Goal: Communication & Community: Answer question/provide support

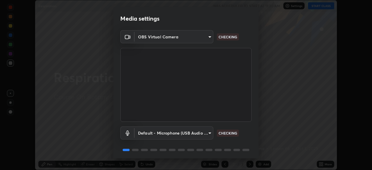
scroll to position [21, 0]
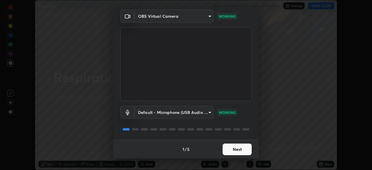
click at [231, 149] on button "Next" at bounding box center [237, 150] width 29 height 12
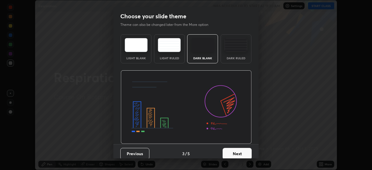
click at [232, 149] on button "Next" at bounding box center [237, 154] width 29 height 12
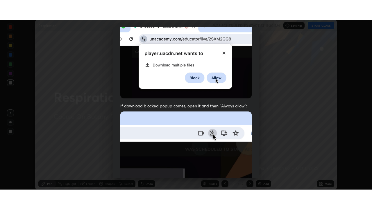
scroll to position [139, 0]
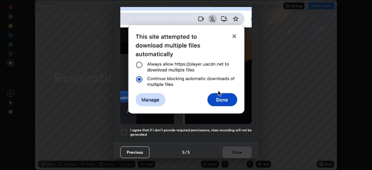
click at [124, 131] on div at bounding box center [123, 132] width 7 height 7
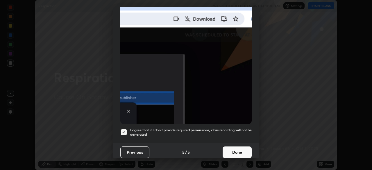
click at [235, 148] on button "Done" at bounding box center [237, 153] width 29 height 12
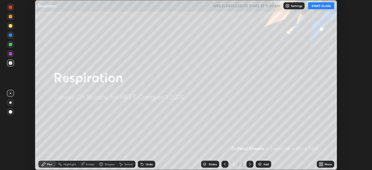
click at [318, 6] on button "START CLASS" at bounding box center [321, 5] width 26 height 7
click at [320, 165] on icon at bounding box center [319, 165] width 1 height 1
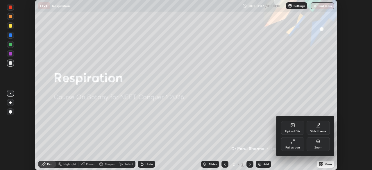
click at [290, 144] on div "Full screen" at bounding box center [292, 144] width 23 height 14
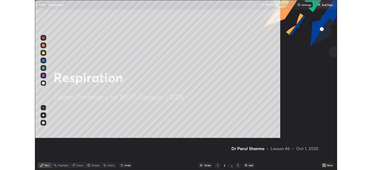
scroll to position [209, 372]
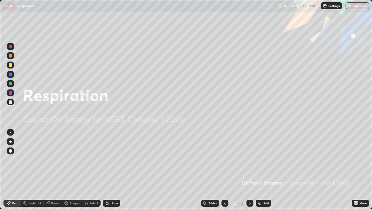
click at [355, 170] on icon at bounding box center [354, 204] width 1 height 1
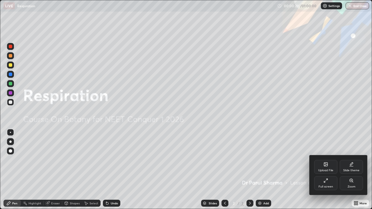
click at [326, 165] on icon at bounding box center [325, 164] width 3 height 3
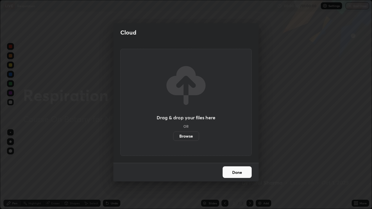
click at [185, 135] on label "Browse" at bounding box center [186, 136] width 26 height 9
click at [173, 135] on input "Browse" at bounding box center [173, 136] width 0 height 9
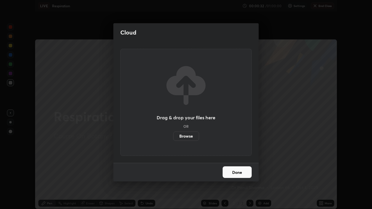
scroll to position [28902, 28700]
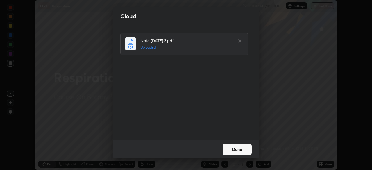
click at [240, 147] on button "Done" at bounding box center [237, 150] width 29 height 12
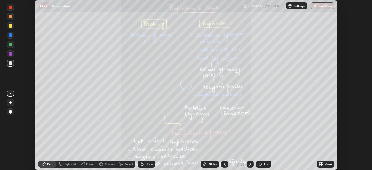
click at [320, 163] on icon at bounding box center [319, 163] width 1 height 1
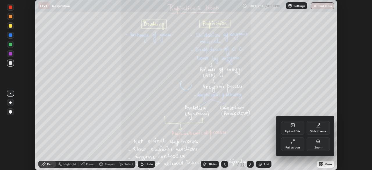
click at [292, 144] on div "Full screen" at bounding box center [292, 144] width 23 height 14
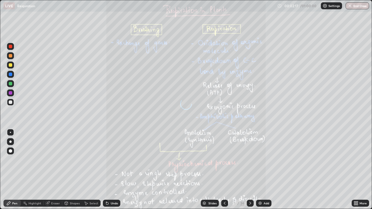
scroll to position [209, 372]
click at [210, 170] on div "Slides" at bounding box center [212, 203] width 8 height 3
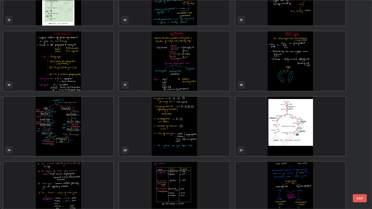
scroll to position [298, 0]
click at [274, 170] on img "grid" at bounding box center [290, 192] width 110 height 60
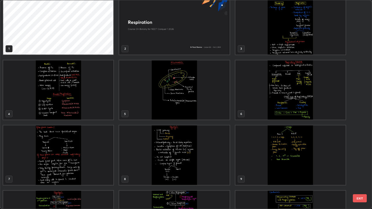
scroll to position [9, 0]
click at [293, 43] on img "grid" at bounding box center [290, 24] width 110 height 60
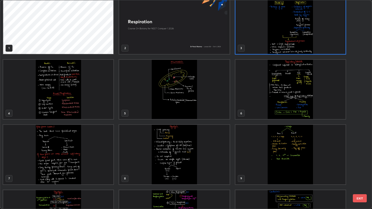
scroll to position [0, 0]
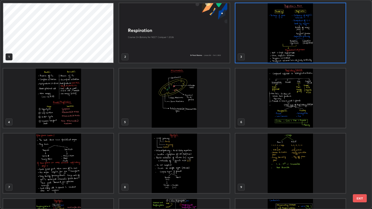
click at [293, 43] on img "grid" at bounding box center [290, 33] width 110 height 60
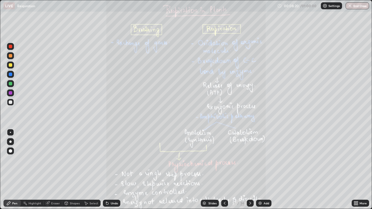
click at [249, 170] on div at bounding box center [250, 203] width 7 height 7
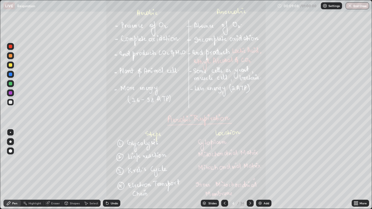
click at [249, 170] on icon at bounding box center [250, 203] width 5 height 5
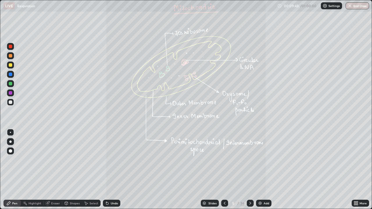
click at [249, 170] on icon at bounding box center [250, 203] width 5 height 5
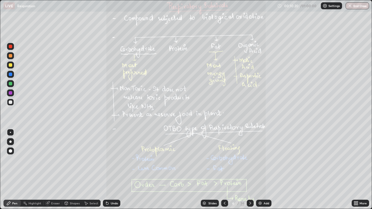
click at [249, 170] on icon at bounding box center [250, 203] width 5 height 5
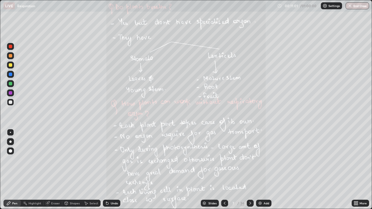
click at [249, 170] on icon at bounding box center [250, 203] width 5 height 5
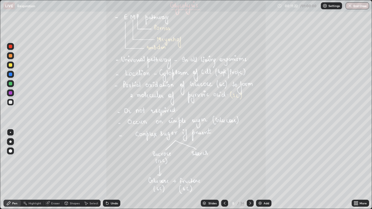
click at [249, 170] on icon at bounding box center [250, 203] width 5 height 5
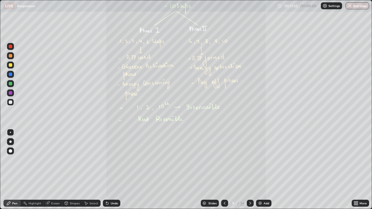
click at [248, 170] on icon at bounding box center [250, 203] width 5 height 5
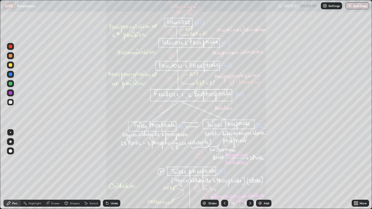
click at [224, 170] on icon at bounding box center [224, 203] width 5 height 5
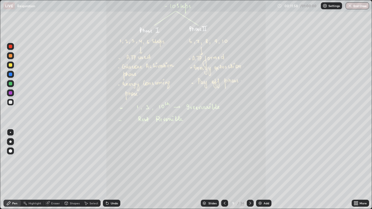
click at [249, 170] on icon at bounding box center [250, 203] width 5 height 5
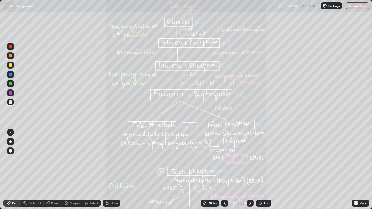
click at [224, 170] on icon at bounding box center [224, 203] width 5 height 5
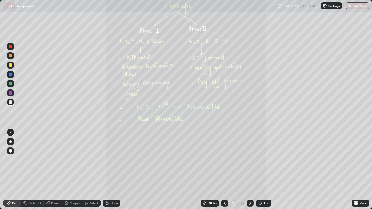
click at [249, 170] on icon at bounding box center [250, 203] width 5 height 5
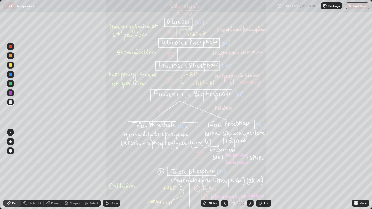
click at [249, 170] on icon at bounding box center [250, 203] width 5 height 5
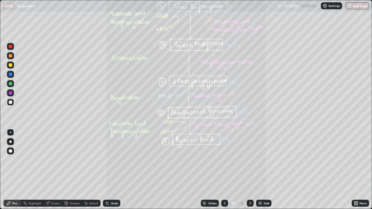
click at [250, 170] on icon at bounding box center [250, 203] width 2 height 3
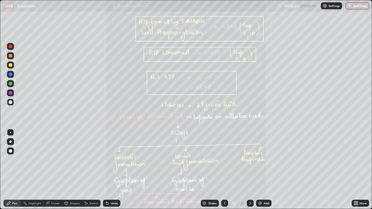
click at [248, 170] on icon at bounding box center [250, 203] width 5 height 5
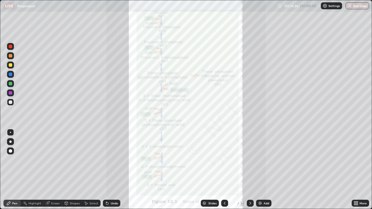
click at [250, 170] on icon at bounding box center [250, 203] width 5 height 5
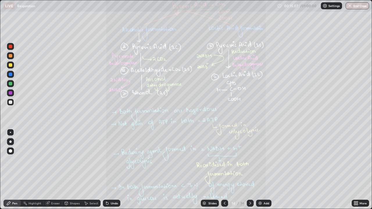
click at [249, 170] on icon at bounding box center [250, 203] width 5 height 5
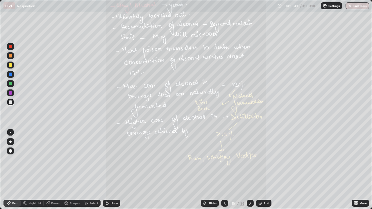
click at [249, 170] on icon at bounding box center [250, 203] width 5 height 5
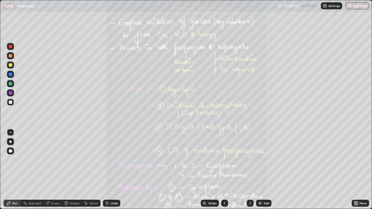
click at [249, 170] on icon at bounding box center [250, 203] width 5 height 5
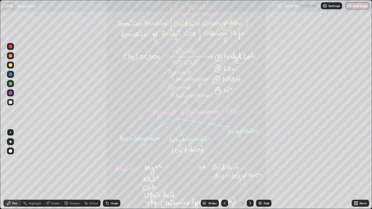
click at [358, 170] on icon at bounding box center [356, 203] width 5 height 5
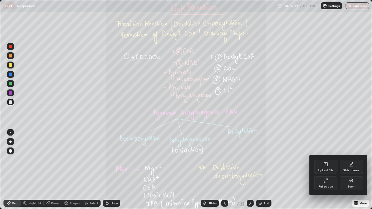
click at [351, 170] on icon at bounding box center [351, 180] width 0 height 1
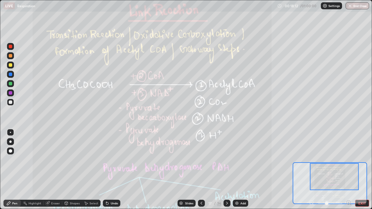
click at [226, 170] on icon at bounding box center [227, 203] width 5 height 5
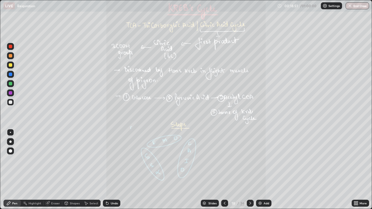
click at [249, 170] on icon at bounding box center [250, 203] width 5 height 5
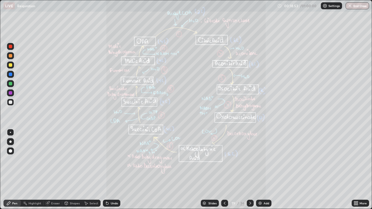
click at [249, 170] on icon at bounding box center [250, 203] width 5 height 5
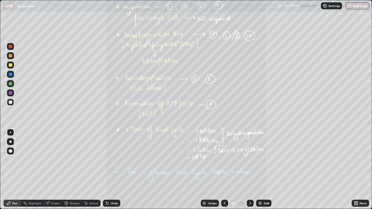
click at [224, 170] on icon at bounding box center [224, 203] width 5 height 5
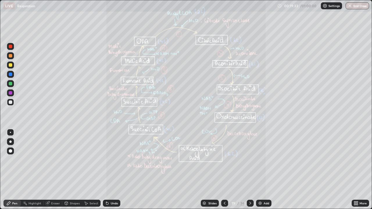
click at [224, 170] on icon at bounding box center [224, 203] width 5 height 5
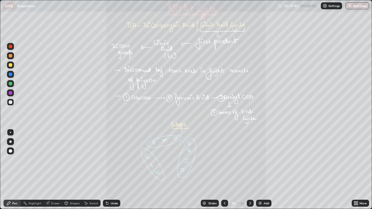
click at [249, 170] on icon at bounding box center [250, 203] width 5 height 5
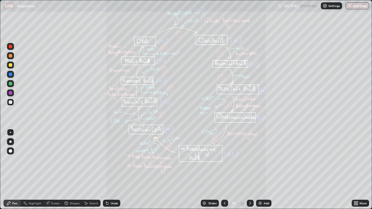
click at [269, 170] on div "Add" at bounding box center [263, 203] width 15 height 7
click at [249, 170] on icon at bounding box center [250, 203] width 5 height 5
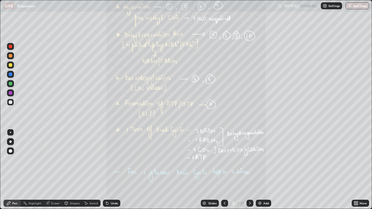
click at [222, 170] on div at bounding box center [224, 203] width 7 height 7
click at [210, 170] on div "Slides" at bounding box center [212, 203] width 8 height 3
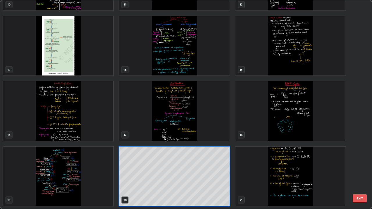
scroll to position [207, 369]
click at [85, 170] on img "grid" at bounding box center [58, 177] width 110 height 60
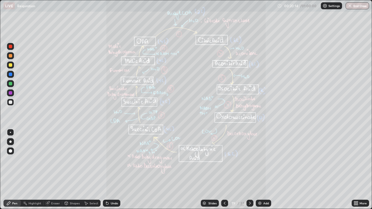
click at [249, 170] on icon at bounding box center [250, 203] width 5 height 5
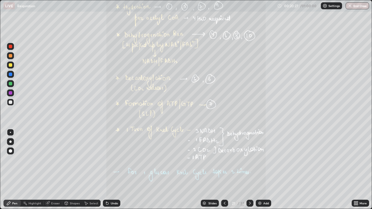
click at [249, 170] on icon at bounding box center [250, 203] width 5 height 5
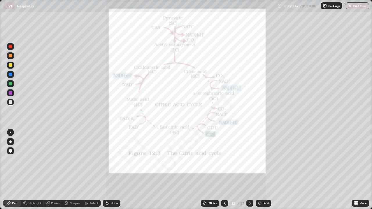
click at [249, 170] on icon at bounding box center [250, 203] width 5 height 5
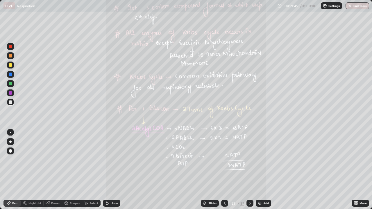
click at [249, 170] on icon at bounding box center [250, 203] width 5 height 5
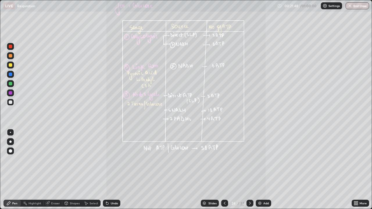
click at [355, 170] on icon at bounding box center [354, 204] width 1 height 1
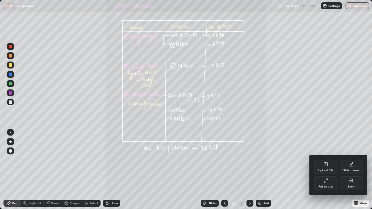
click at [350, 170] on icon at bounding box center [351, 181] width 5 height 5
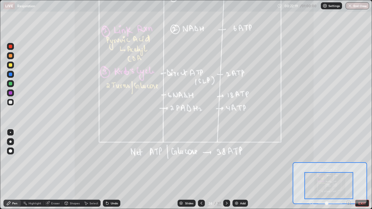
click at [226, 170] on icon at bounding box center [226, 203] width 5 height 5
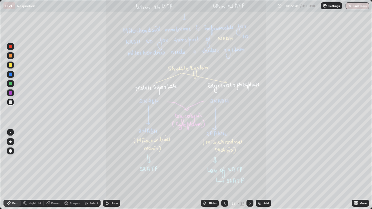
click at [355, 170] on icon at bounding box center [354, 204] width 1 height 1
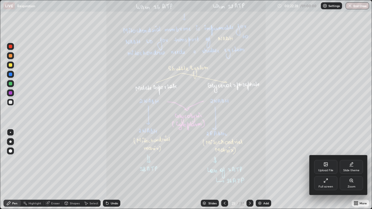
click at [351, 170] on div "Zoom" at bounding box center [351, 183] width 23 height 14
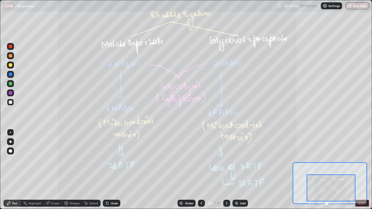
click at [226, 170] on icon at bounding box center [226, 203] width 5 height 5
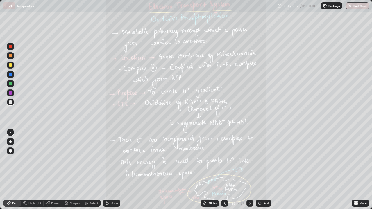
click at [247, 170] on div at bounding box center [250, 203] width 7 height 7
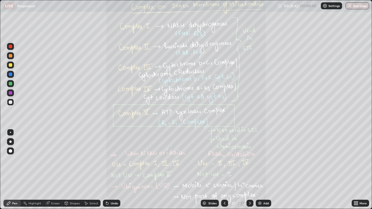
click at [222, 170] on icon at bounding box center [224, 203] width 5 height 5
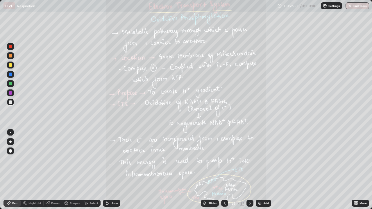
click at [355, 170] on icon at bounding box center [354, 204] width 1 height 1
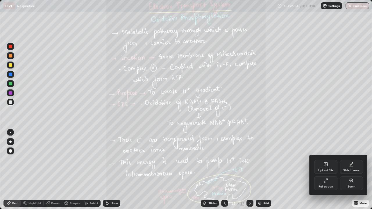
click at [353, 170] on div "Zoom" at bounding box center [351, 183] width 23 height 14
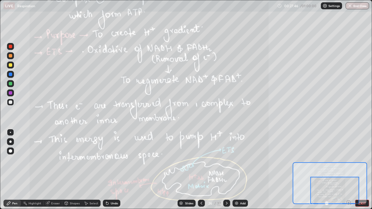
click at [226, 170] on icon at bounding box center [227, 203] width 2 height 3
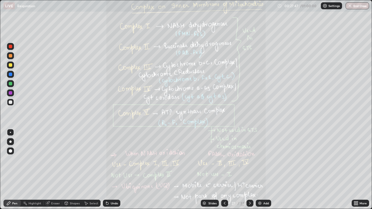
click at [355, 170] on icon at bounding box center [354, 202] width 1 height 1
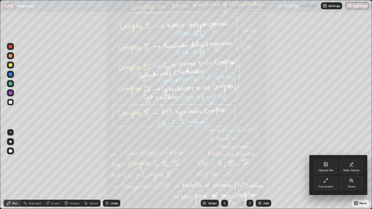
click at [352, 170] on icon at bounding box center [351, 181] width 5 height 5
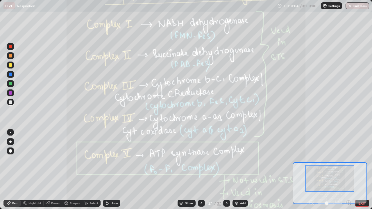
click at [225, 170] on icon at bounding box center [226, 203] width 5 height 5
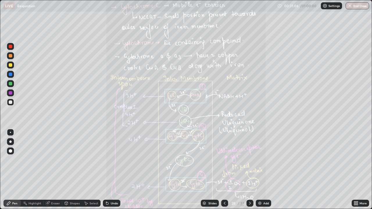
click at [224, 170] on icon at bounding box center [225, 203] width 2 height 3
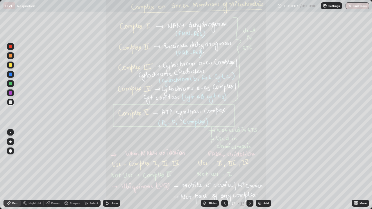
click at [224, 170] on icon at bounding box center [224, 203] width 5 height 5
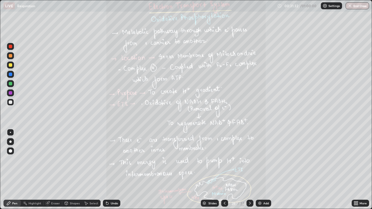
click at [224, 170] on icon at bounding box center [224, 203] width 5 height 5
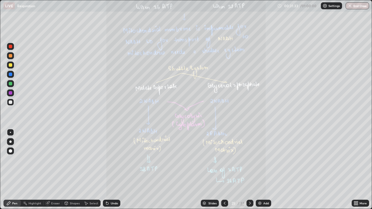
click at [249, 170] on icon at bounding box center [250, 203] width 5 height 5
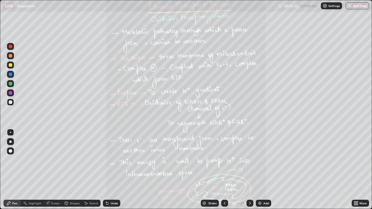
click at [250, 170] on icon at bounding box center [250, 203] width 5 height 5
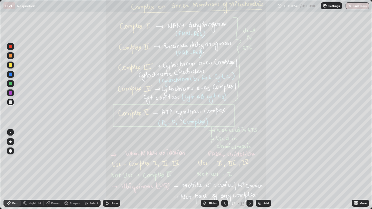
click at [224, 170] on icon at bounding box center [224, 203] width 5 height 5
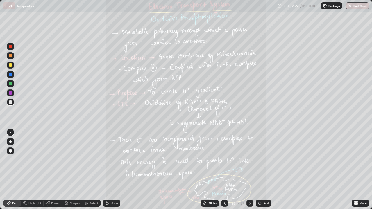
click at [249, 170] on icon at bounding box center [250, 203] width 5 height 5
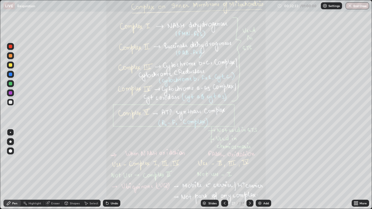
click at [356, 170] on icon at bounding box center [356, 203] width 5 height 5
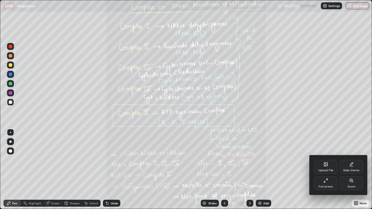
click at [350, 170] on icon at bounding box center [351, 181] width 5 height 5
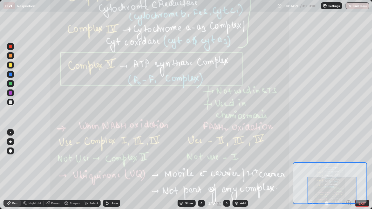
click at [226, 170] on icon at bounding box center [226, 203] width 5 height 5
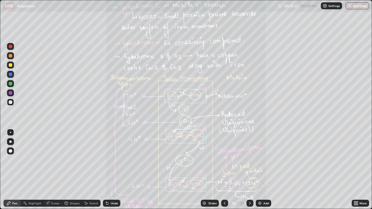
click at [355, 170] on icon at bounding box center [354, 204] width 1 height 1
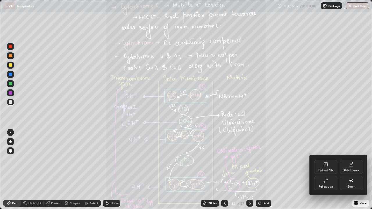
click at [354, 170] on div "Zoom" at bounding box center [351, 183] width 23 height 14
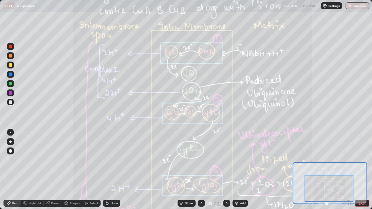
click at [227, 170] on icon at bounding box center [226, 203] width 5 height 5
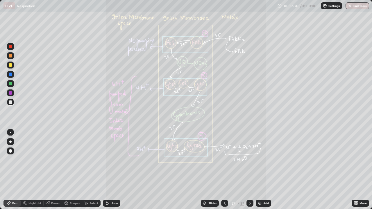
click at [224, 170] on icon at bounding box center [224, 203] width 5 height 5
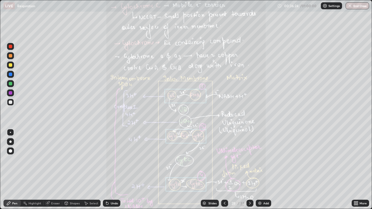
click at [249, 170] on icon at bounding box center [250, 203] width 5 height 5
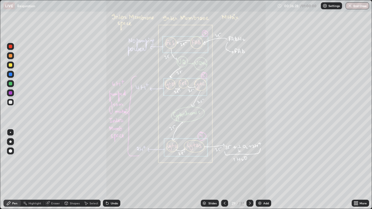
click at [224, 170] on icon at bounding box center [224, 203] width 5 height 5
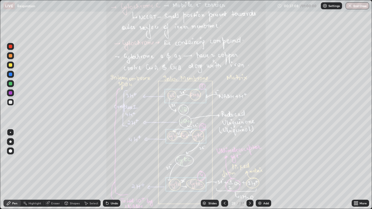
click at [249, 170] on icon at bounding box center [250, 203] width 5 height 5
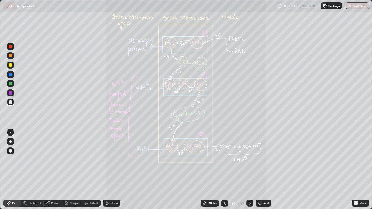
click at [250, 170] on icon at bounding box center [250, 203] width 5 height 5
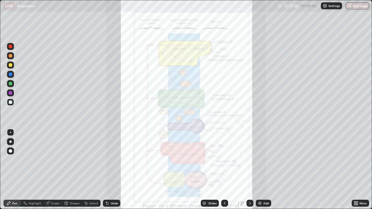
click at [224, 170] on icon at bounding box center [225, 203] width 2 height 3
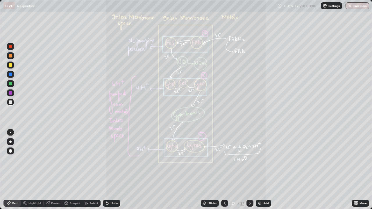
click at [224, 170] on icon at bounding box center [224, 203] width 5 height 5
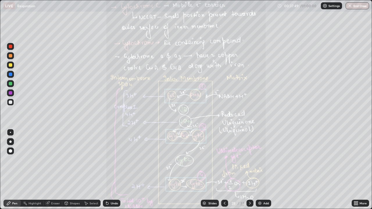
click at [249, 170] on icon at bounding box center [250, 203] width 2 height 3
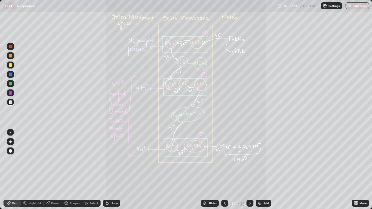
click at [249, 170] on icon at bounding box center [250, 203] width 5 height 5
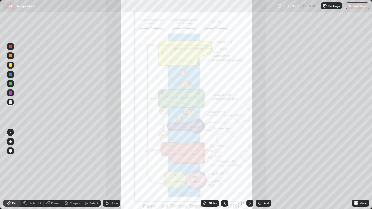
click at [224, 170] on icon at bounding box center [224, 203] width 5 height 5
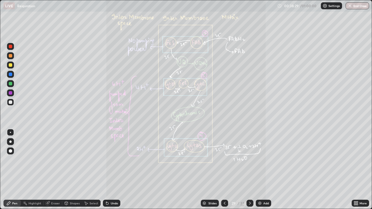
click at [224, 170] on icon at bounding box center [224, 203] width 5 height 5
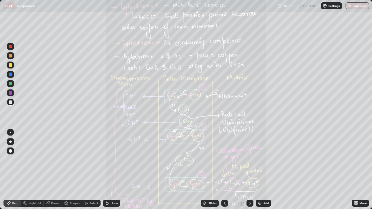
click at [211, 170] on div "Slides" at bounding box center [212, 203] width 8 height 3
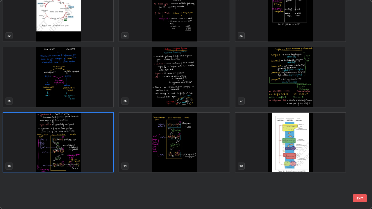
scroll to position [438, 0]
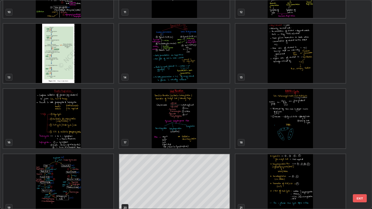
click at [273, 170] on img "grid" at bounding box center [290, 184] width 110 height 60
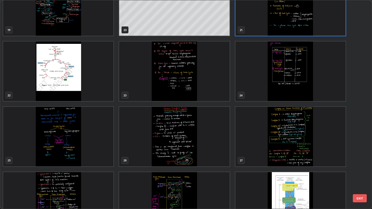
scroll to position [423, 0]
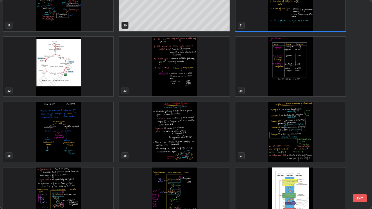
click at [196, 149] on img "grid" at bounding box center [174, 132] width 110 height 60
click at [195, 148] on img "grid" at bounding box center [174, 132] width 110 height 60
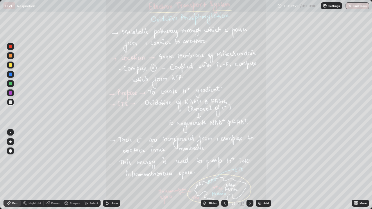
click at [210, 170] on div "Slides" at bounding box center [212, 203] width 8 height 3
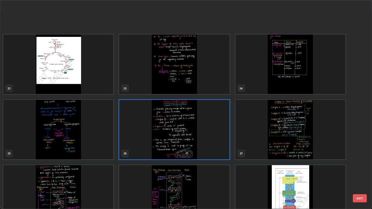
scroll to position [487, 0]
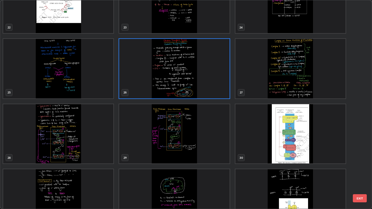
click at [194, 170] on img "grid" at bounding box center [174, 199] width 110 height 60
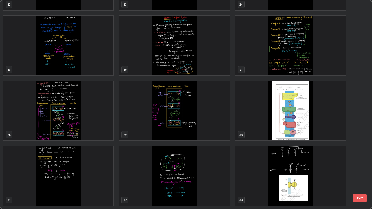
click at [81, 118] on img "grid" at bounding box center [58, 111] width 110 height 60
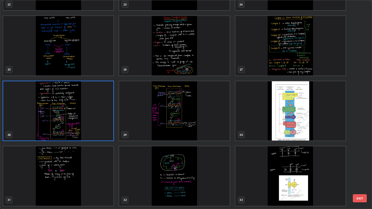
click at [82, 119] on img "grid" at bounding box center [58, 111] width 110 height 60
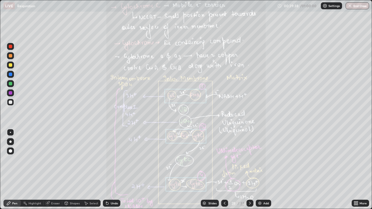
click at [249, 170] on icon at bounding box center [250, 203] width 5 height 5
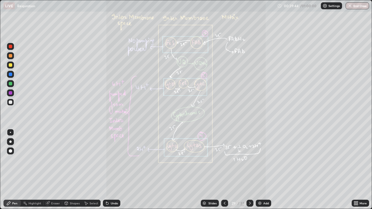
click at [224, 170] on icon at bounding box center [224, 203] width 5 height 5
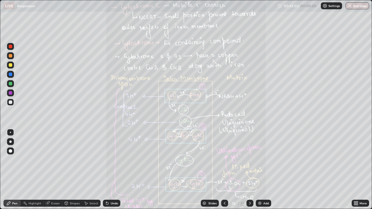
click at [248, 170] on icon at bounding box center [250, 203] width 5 height 5
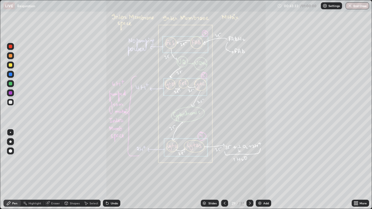
click at [249, 170] on icon at bounding box center [250, 203] width 5 height 5
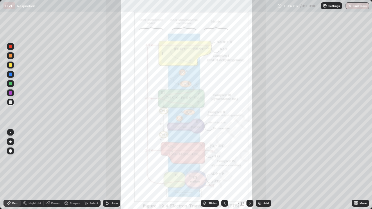
click at [247, 170] on div at bounding box center [250, 203] width 7 height 7
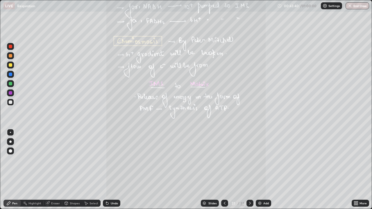
click at [354, 170] on icon at bounding box center [354, 204] width 1 height 1
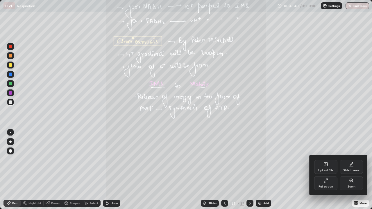
click at [353, 170] on icon at bounding box center [352, 182] width 1 height 1
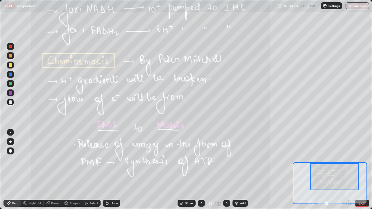
click at [226, 170] on icon at bounding box center [226, 203] width 5 height 5
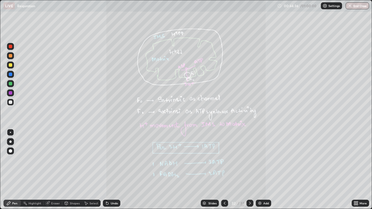
click at [357, 170] on icon at bounding box center [356, 204] width 1 height 1
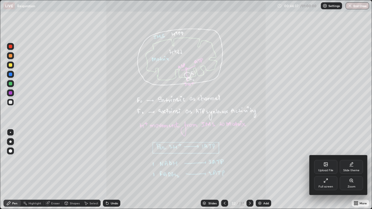
click at [351, 170] on div "Zoom" at bounding box center [351, 183] width 23 height 14
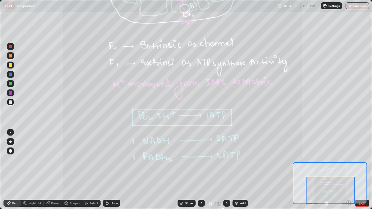
click at [188, 170] on div "Slides" at bounding box center [189, 203] width 8 height 3
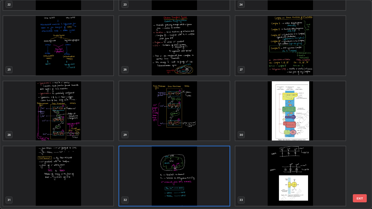
scroll to position [207, 369]
click at [285, 118] on img "grid" at bounding box center [290, 111] width 110 height 60
click at [286, 119] on img "grid" at bounding box center [290, 111] width 110 height 60
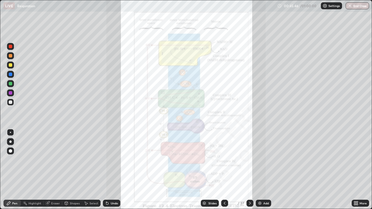
click at [210, 170] on div "Slides" at bounding box center [212, 203] width 8 height 3
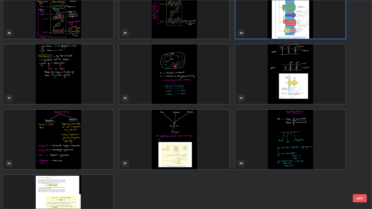
scroll to position [611, 0]
click at [264, 86] on img "grid" at bounding box center [290, 75] width 110 height 60
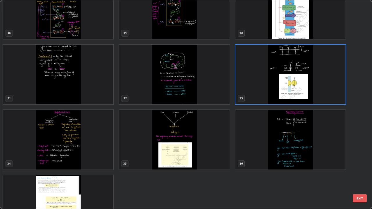
click at [264, 86] on img "grid" at bounding box center [290, 75] width 110 height 60
click at [265, 86] on img "grid" at bounding box center [290, 75] width 110 height 60
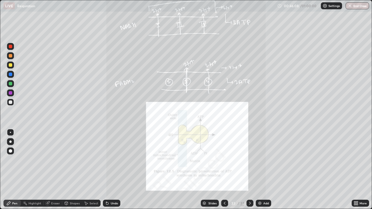
click at [231, 6] on div "LIVE Respiration" at bounding box center [139, 6] width 272 height 12
click at [249, 170] on icon at bounding box center [250, 203] width 2 height 3
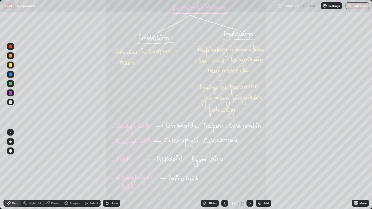
click at [355, 170] on icon at bounding box center [354, 204] width 1 height 1
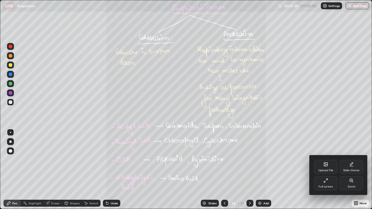
click at [353, 170] on icon at bounding box center [351, 181] width 5 height 5
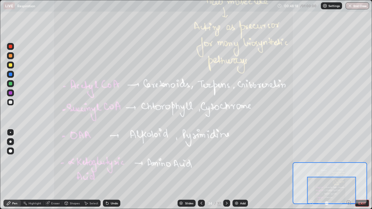
click at [224, 170] on div at bounding box center [226, 203] width 7 height 7
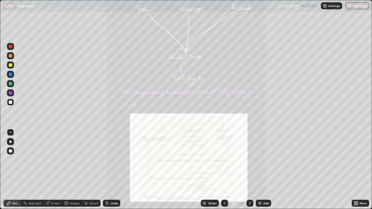
click at [249, 170] on icon at bounding box center [250, 203] width 5 height 5
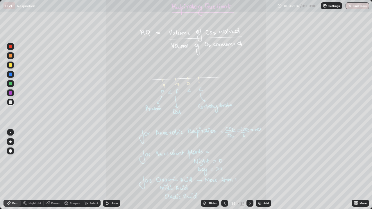
click at [357, 170] on icon at bounding box center [356, 204] width 1 height 1
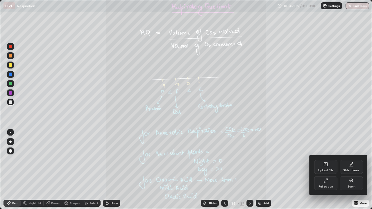
click at [350, 170] on div "Zoom" at bounding box center [351, 183] width 23 height 14
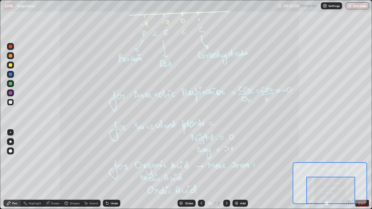
click at [226, 170] on icon at bounding box center [226, 203] width 5 height 5
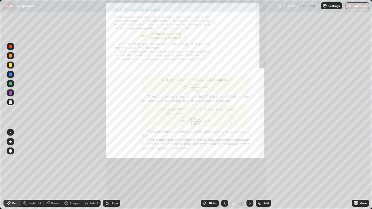
click at [249, 170] on icon at bounding box center [250, 203] width 5 height 5
click at [224, 170] on icon at bounding box center [224, 203] width 5 height 5
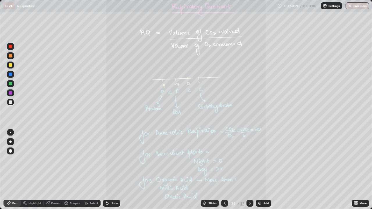
click at [225, 170] on icon at bounding box center [224, 203] width 5 height 5
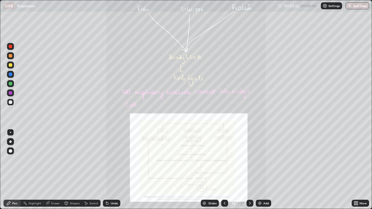
click at [221, 170] on div at bounding box center [224, 203] width 7 height 7
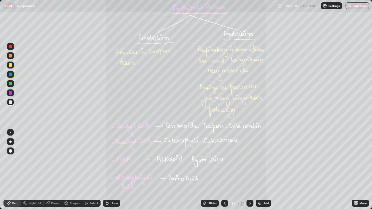
click at [206, 170] on icon at bounding box center [204, 203] width 3 height 3
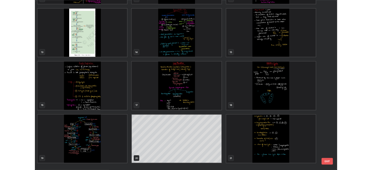
scroll to position [229, 0]
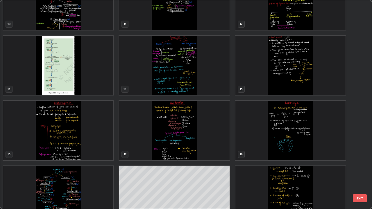
click at [357, 170] on button "EXIT" at bounding box center [360, 198] width 14 height 8
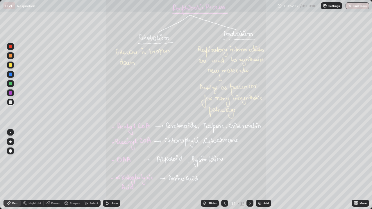
click at [357, 170] on icon at bounding box center [356, 203] width 5 height 5
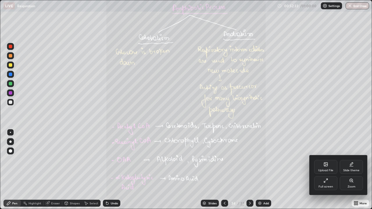
click at [324, 167] on div "Upload File" at bounding box center [325, 167] width 23 height 14
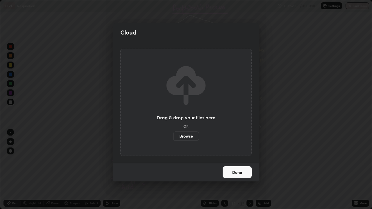
click at [185, 135] on label "Browse" at bounding box center [186, 136] width 26 height 9
click at [173, 135] on input "Browse" at bounding box center [173, 136] width 0 height 9
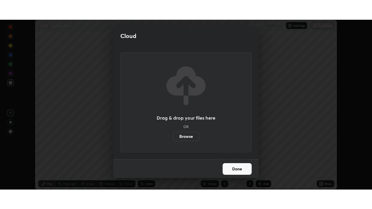
scroll to position [28902, 28700]
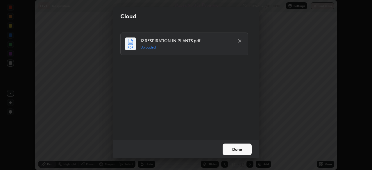
click at [240, 148] on button "Done" at bounding box center [237, 150] width 29 height 12
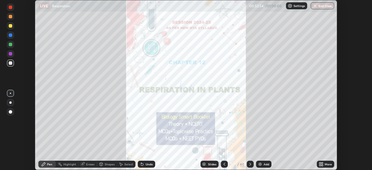
click at [322, 163] on icon at bounding box center [322, 163] width 1 height 1
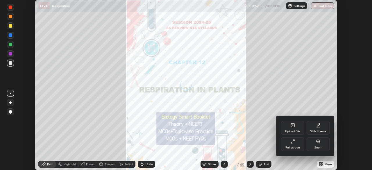
click at [293, 143] on icon at bounding box center [292, 141] width 5 height 5
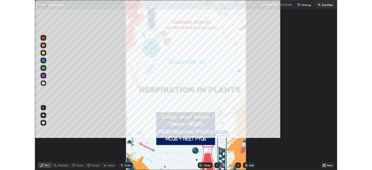
scroll to position [209, 372]
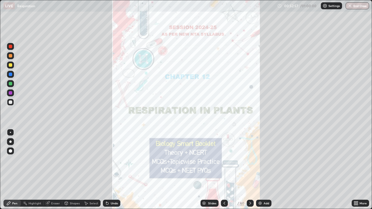
click at [355, 170] on icon at bounding box center [354, 202] width 1 height 1
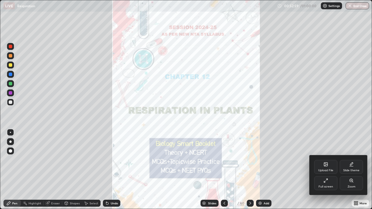
click at [329, 170] on div "Full screen" at bounding box center [325, 183] width 23 height 14
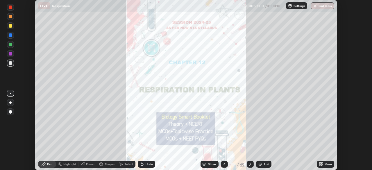
scroll to position [28902, 28700]
click at [211, 164] on div "Slides" at bounding box center [212, 164] width 8 height 3
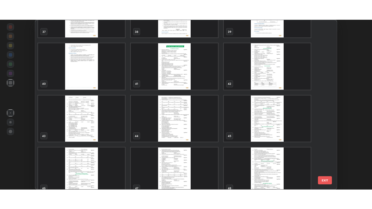
scroll to position [658, 0]
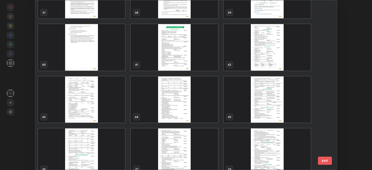
click at [191, 59] on img "grid" at bounding box center [174, 47] width 87 height 47
click at [190, 60] on img "grid" at bounding box center [174, 47] width 87 height 47
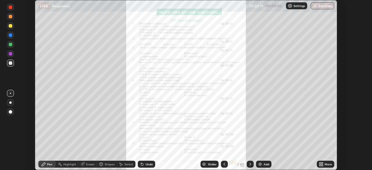
click at [190, 61] on img "grid" at bounding box center [174, 47] width 87 height 47
click at [325, 164] on div "More" at bounding box center [328, 164] width 7 height 3
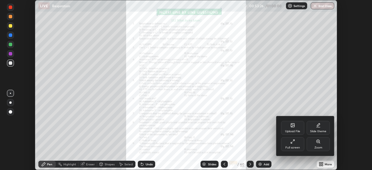
click at [297, 143] on div "Full screen" at bounding box center [292, 144] width 23 height 14
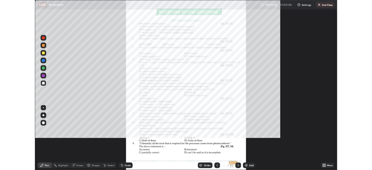
scroll to position [209, 372]
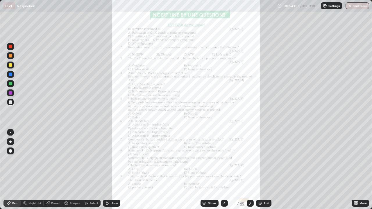
click at [356, 170] on icon at bounding box center [356, 202] width 1 height 1
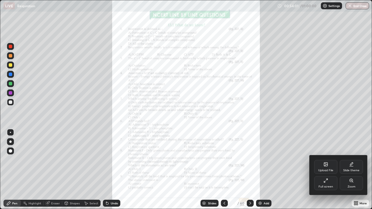
click at [356, 170] on div at bounding box center [186, 104] width 372 height 209
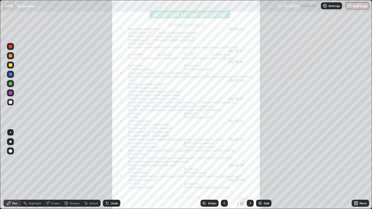
click at [356, 170] on icon at bounding box center [356, 204] width 1 height 1
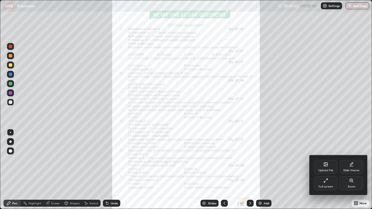
click at [325, 170] on div "Full screen" at bounding box center [325, 183] width 23 height 14
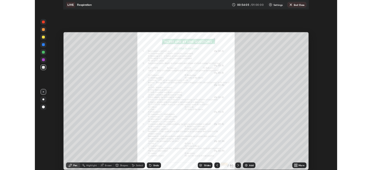
scroll to position [28902, 28700]
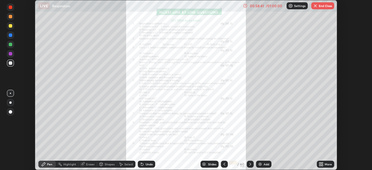
click at [321, 6] on button "End Class" at bounding box center [322, 5] width 23 height 7
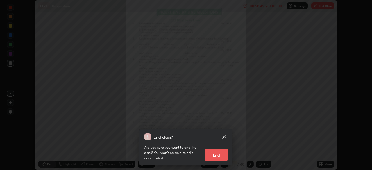
click at [224, 137] on icon at bounding box center [224, 136] width 7 height 7
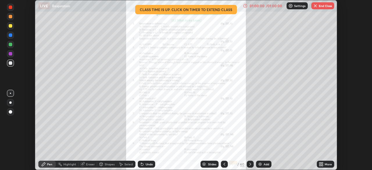
click at [318, 7] on button "End Class" at bounding box center [322, 5] width 23 height 7
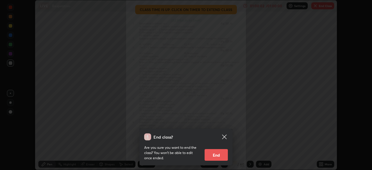
click at [219, 154] on button "End" at bounding box center [216, 155] width 23 height 12
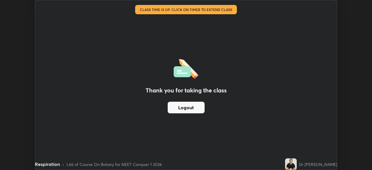
click at [29, 143] on div "Thank you for taking the class Logout Setting up your live class Class time is …" at bounding box center [186, 85] width 372 height 170
click at [187, 108] on button "Logout" at bounding box center [186, 108] width 37 height 12
